Goal: Check status: Check status

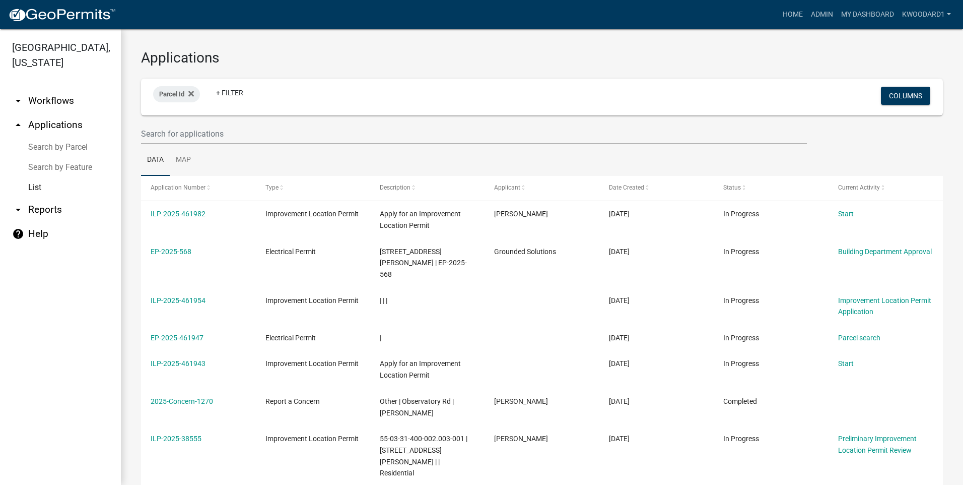
select select "3: 100"
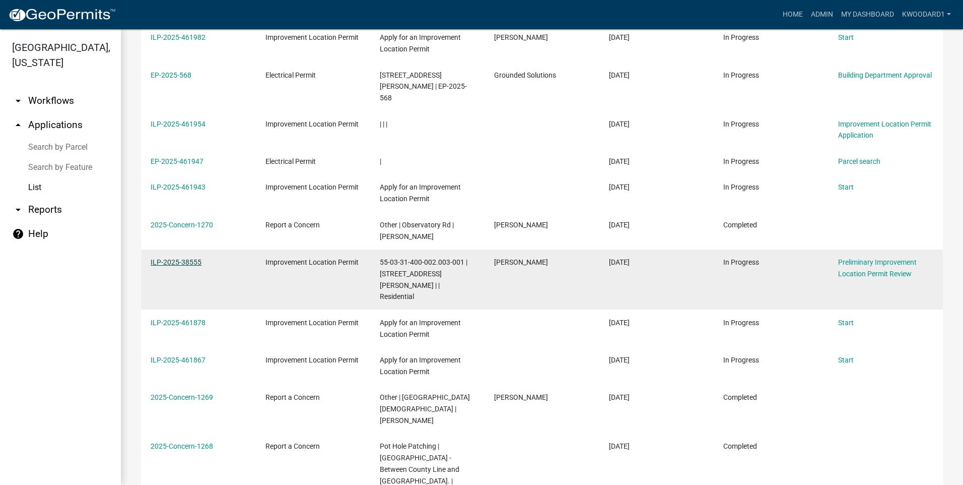
scroll to position [201, 0]
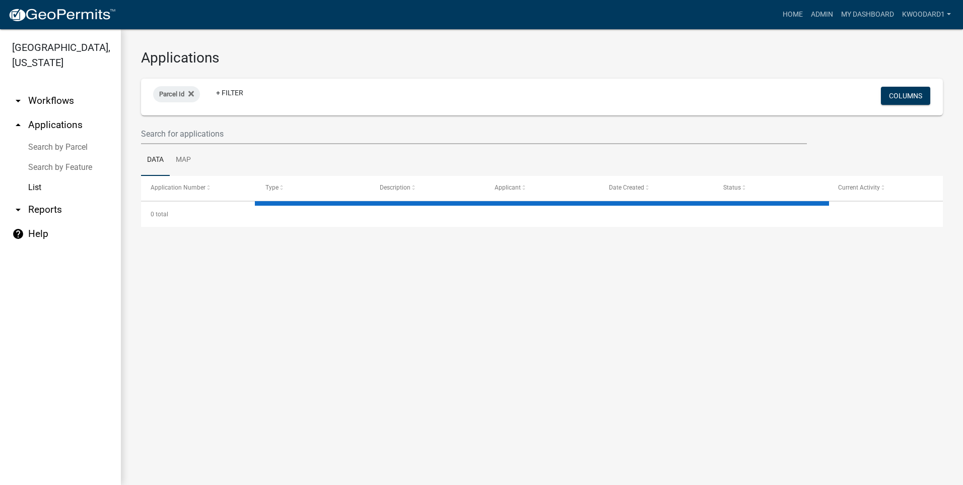
select select "3: 100"
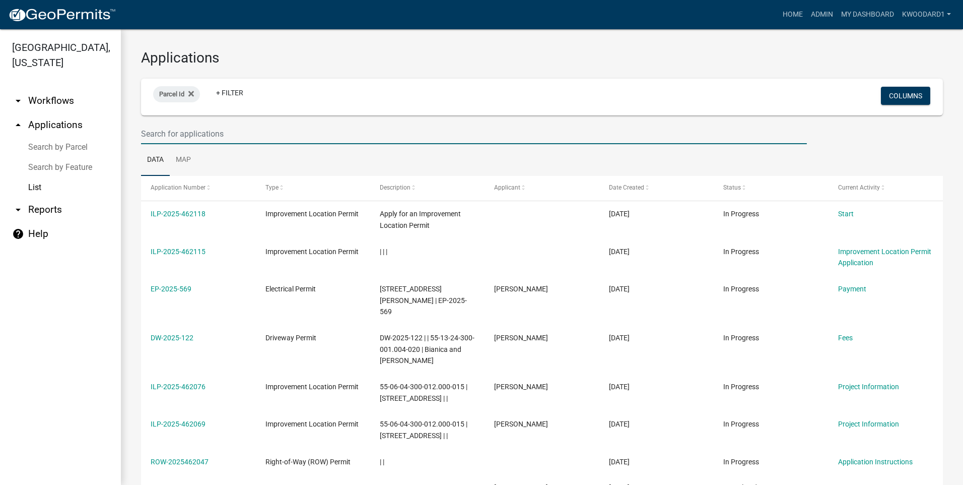
click at [177, 133] on input "text" at bounding box center [474, 133] width 666 height 21
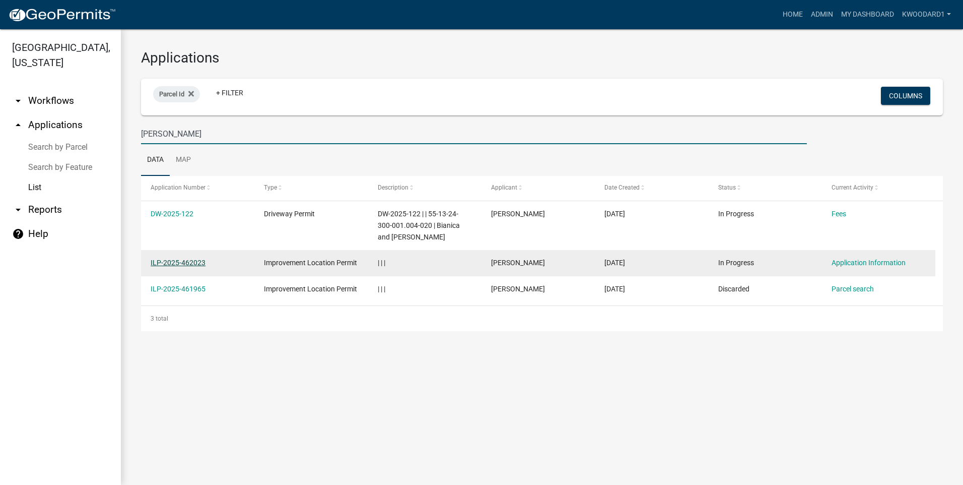
type input "Eltz"
click at [174, 261] on link "ILP-2025-462023" at bounding box center [178, 262] width 55 height 8
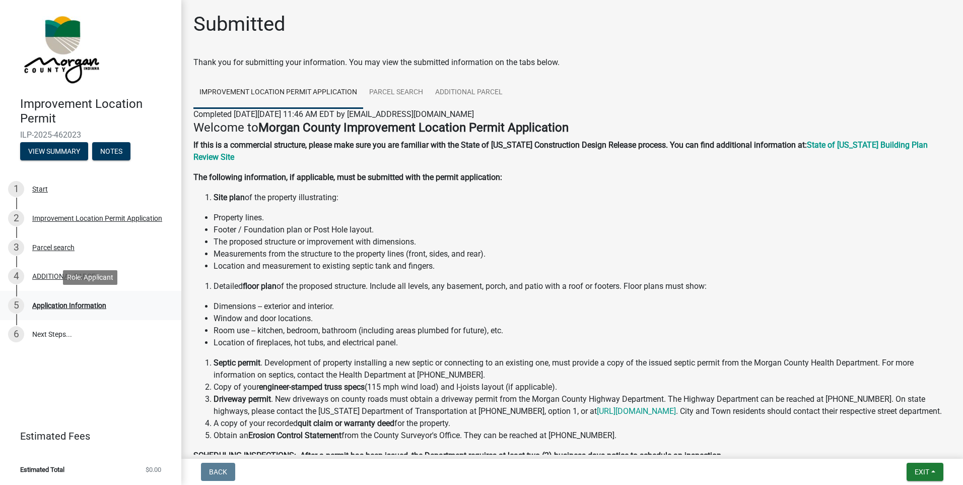
click at [55, 307] on div "Application Information" at bounding box center [69, 305] width 74 height 7
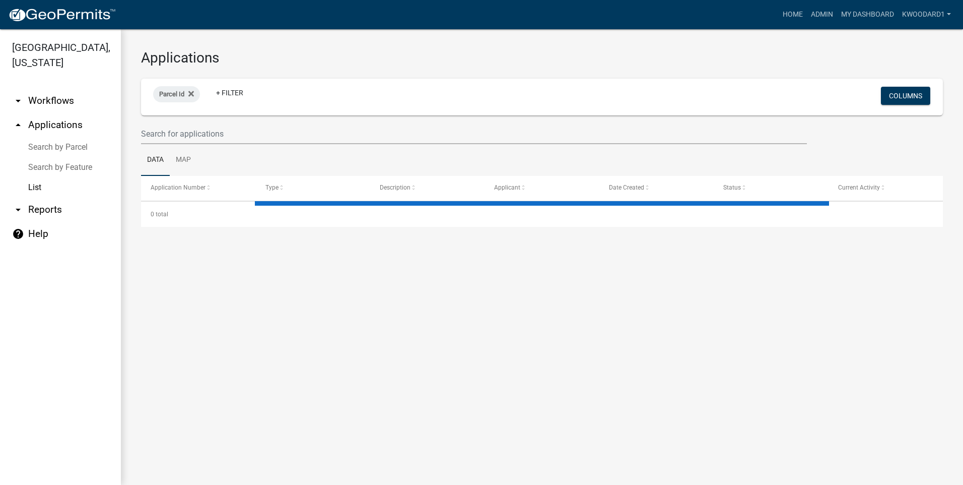
select select "3: 100"
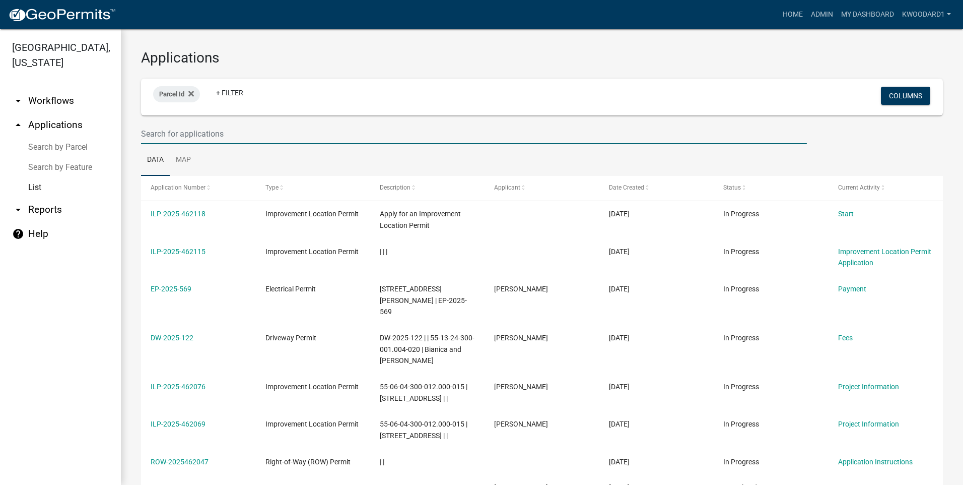
click at [144, 134] on input "text" at bounding box center [474, 133] width 666 height 21
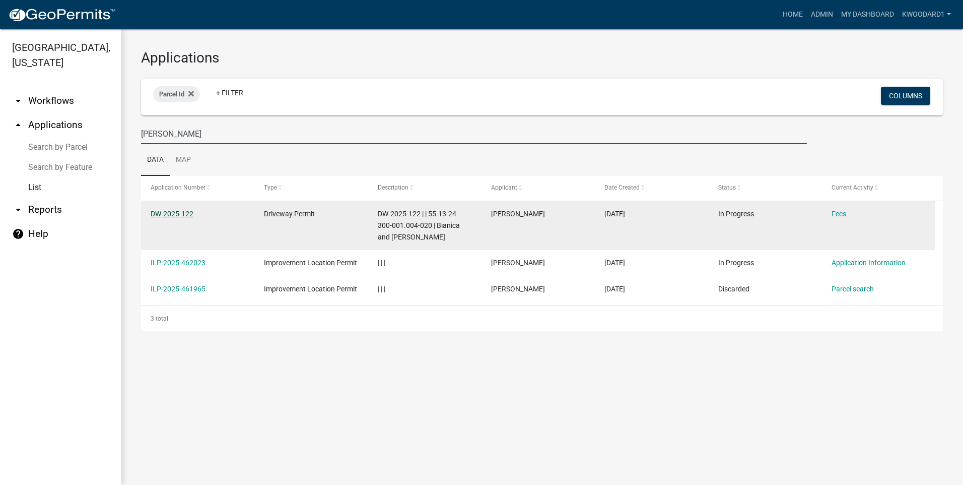
type input "Eltz"
click at [178, 215] on link "DW-2025-122" at bounding box center [172, 214] width 43 height 8
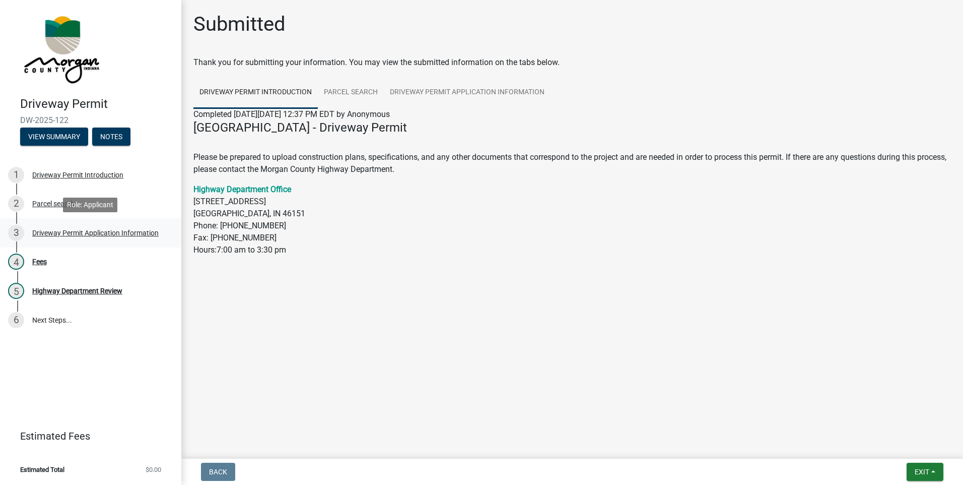
click at [82, 230] on div "Driveway Permit Application Information" at bounding box center [95, 232] width 126 height 7
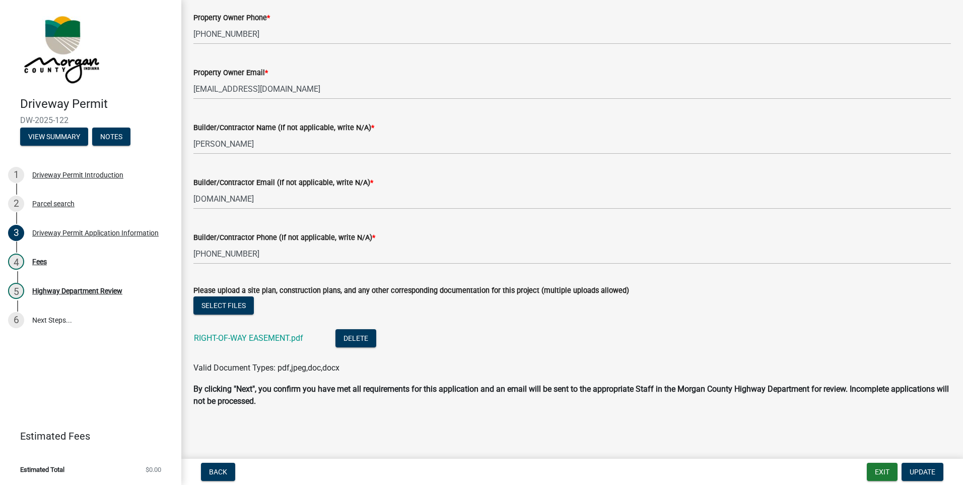
scroll to position [1028, 0]
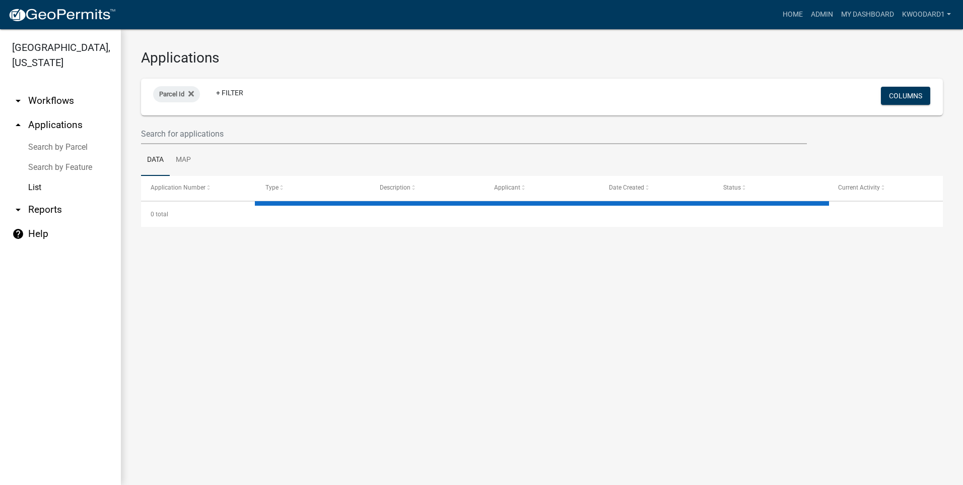
select select "3: 100"
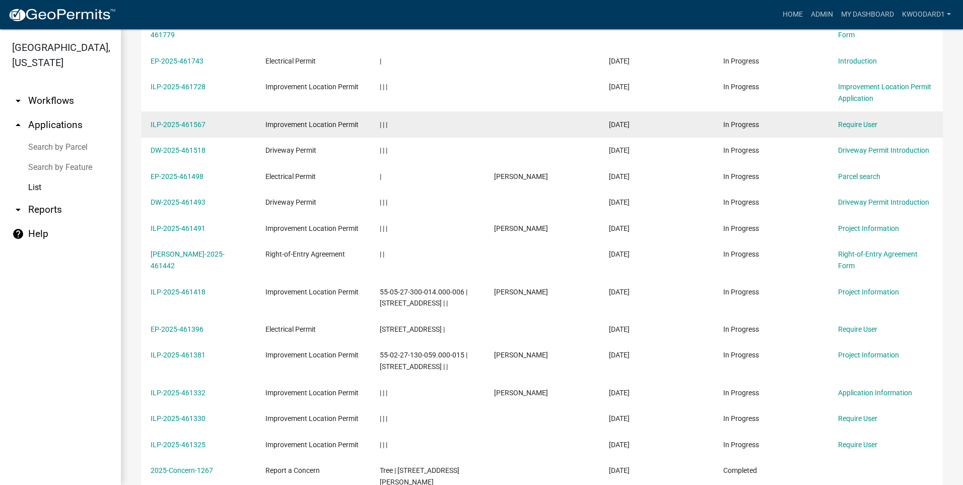
scroll to position [1058, 0]
